Goal: Transaction & Acquisition: Obtain resource

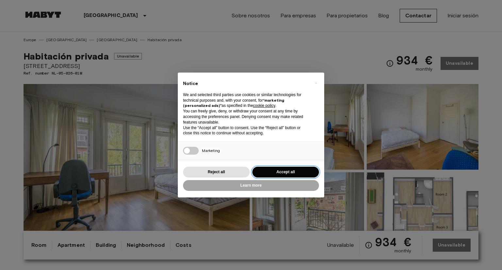
click at [294, 173] on button "Accept all" at bounding box center [285, 172] width 67 height 11
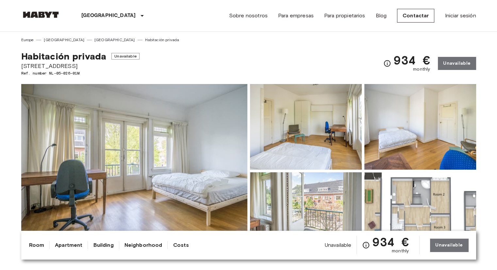
click at [239, 155] on img at bounding box center [134, 171] width 226 height 174
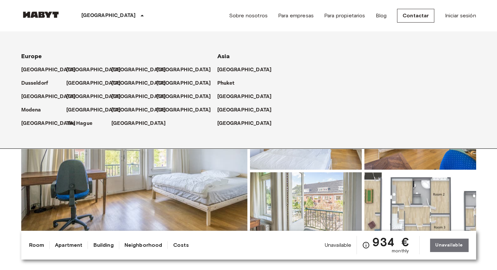
click at [103, 16] on p "[GEOGRAPHIC_DATA]" at bounding box center [108, 16] width 55 height 8
click at [29, 16] on img at bounding box center [40, 14] width 39 height 7
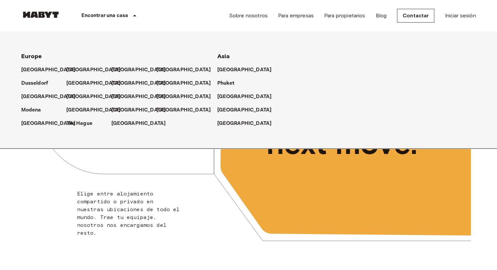
click at [217, 175] on div "Ámsterdam ​ ​ Elige entre alojamiento compartido o privado en nuestras ubicacio…" at bounding box center [248, 145] width 445 height 227
click at [36, 73] on p "[GEOGRAPHIC_DATA]" at bounding box center [50, 70] width 55 height 8
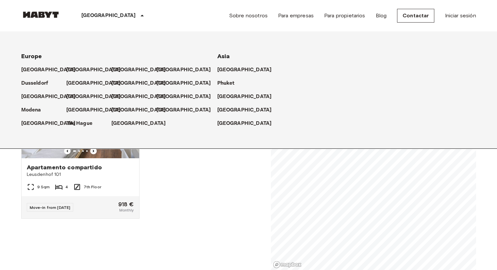
click at [194, 189] on div "Apartamento compartido Leusdenhof 101 9 Sqm 4 7th Floor Move-in from 02 Oct 25 …" at bounding box center [139, 172] width 247 height 196
click at [104, 171] on span "Leusdenhof 101" at bounding box center [80, 174] width 107 height 7
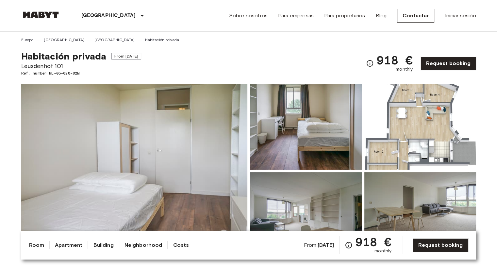
click at [174, 150] on img at bounding box center [134, 171] width 226 height 174
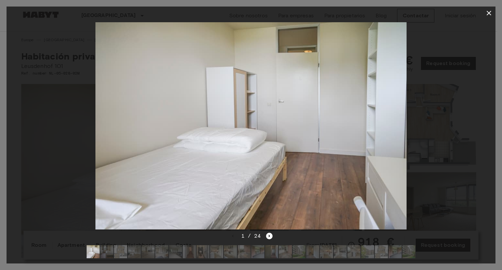
click at [398, 178] on img at bounding box center [250, 125] width 311 height 207
